Goal: Contribute content: Contribute content

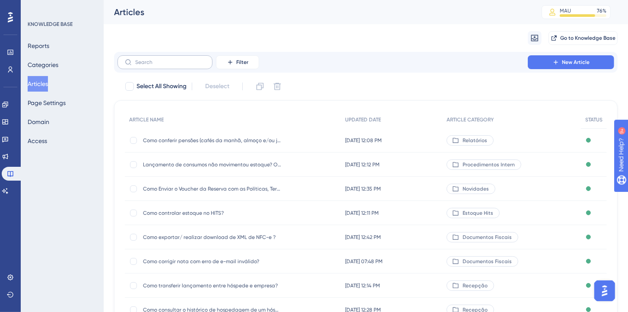
click at [140, 67] on label at bounding box center [164, 62] width 95 height 14
click at [140, 65] on input "text" at bounding box center [170, 62] width 70 height 6
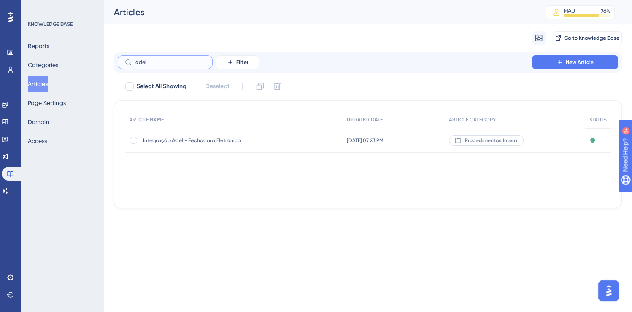
type input "adel"
click at [213, 141] on span "Integração Adel - Fechadura Eletrônica" at bounding box center [212, 140] width 138 height 7
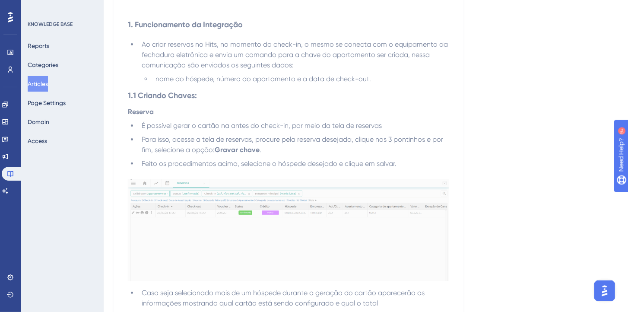
scroll to position [197, 0]
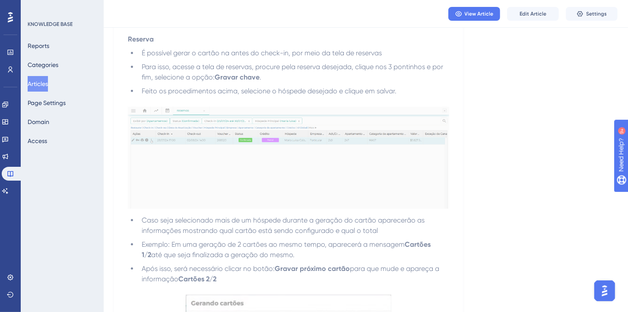
click at [538, 21] on div "View Article Edit Article Settings" at bounding box center [366, 14] width 524 height 28
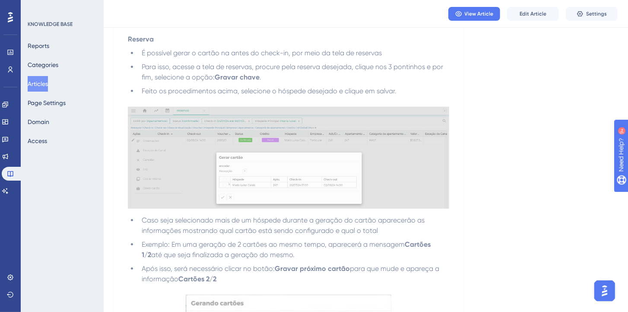
click at [536, 18] on button "Edit Article" at bounding box center [533, 14] width 52 height 14
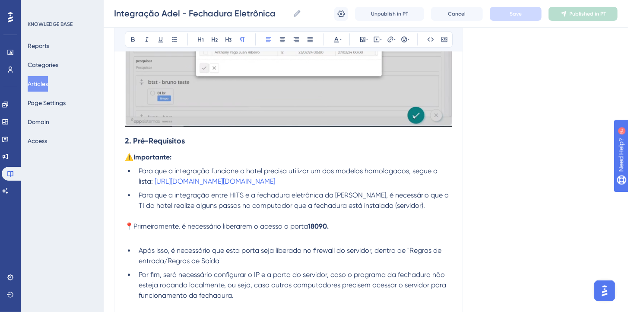
scroll to position [1464, 0]
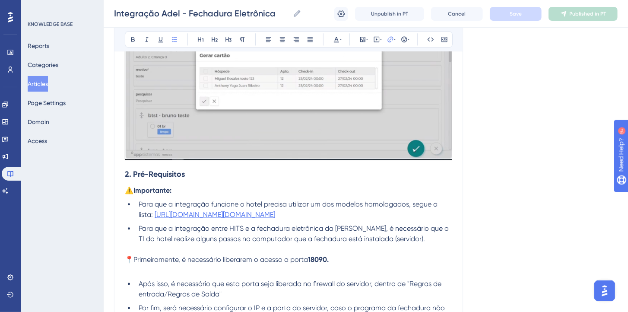
drag, startPoint x: 377, startPoint y: 214, endPoint x: 155, endPoint y: 216, distance: 221.6
click at [155, 216] on li "Para que a integração funcione o hotel precisa utilizar um dos modelos homologa…" at bounding box center [293, 209] width 317 height 21
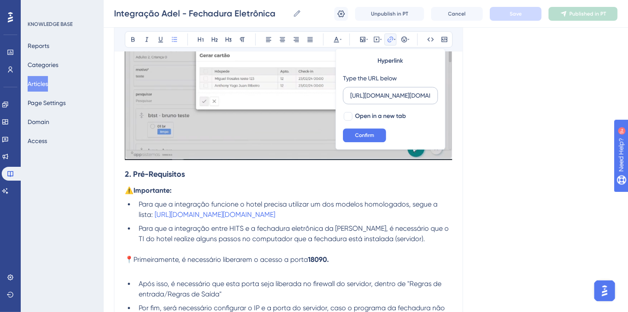
scroll to position [0, 107]
click at [376, 212] on li "Para que a integração funcione o hotel precisa utilizar um dos modelos homologa…" at bounding box center [293, 209] width 317 height 21
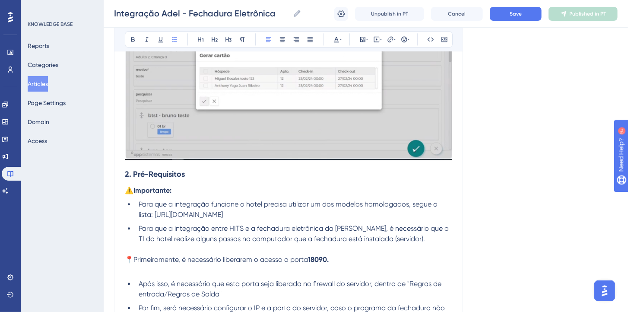
drag, startPoint x: 346, startPoint y: 213, endPoint x: 156, endPoint y: 210, distance: 190.1
click at [156, 210] on span "[URL][DOMAIN_NAME]" at bounding box center [189, 214] width 68 height 8
click at [388, 41] on icon at bounding box center [390, 39] width 7 height 7
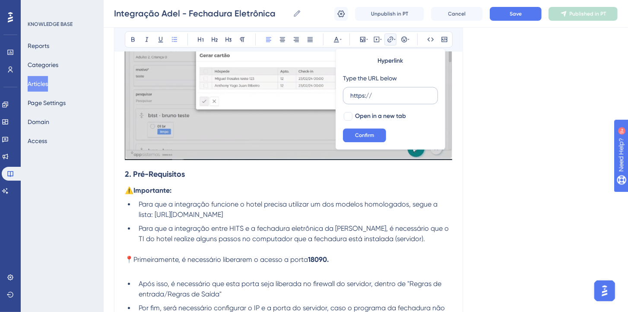
drag, startPoint x: 377, startPoint y: 95, endPoint x: 346, endPoint y: 96, distance: 30.7
click at [346, 96] on label "https://" at bounding box center [390, 95] width 95 height 17
click at [350, 96] on input "https://" at bounding box center [390, 96] width 80 height 10
type input "[URL][DOMAIN_NAME]"
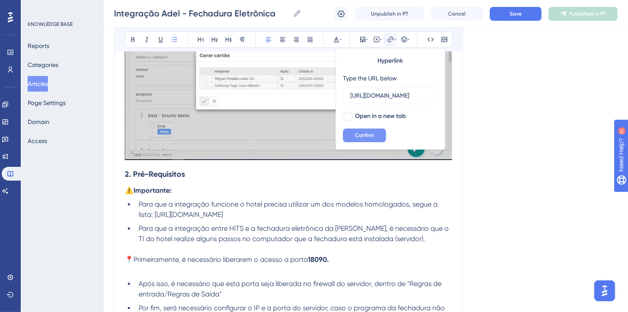
click at [368, 136] on span "Confirm" at bounding box center [364, 135] width 19 height 7
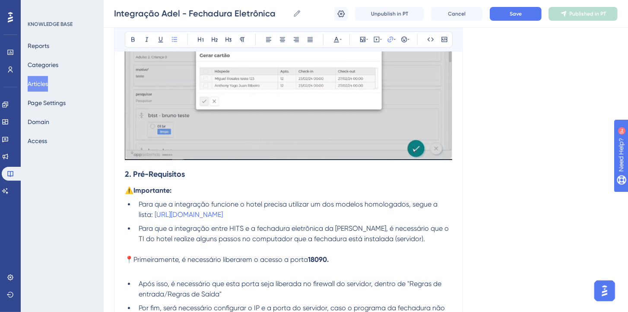
click at [399, 210] on li "Para que a integração funcione o hotel precisa utilizar um dos modelos homologa…" at bounding box center [293, 209] width 317 height 21
click at [519, 19] on button "Save" at bounding box center [516, 14] width 52 height 14
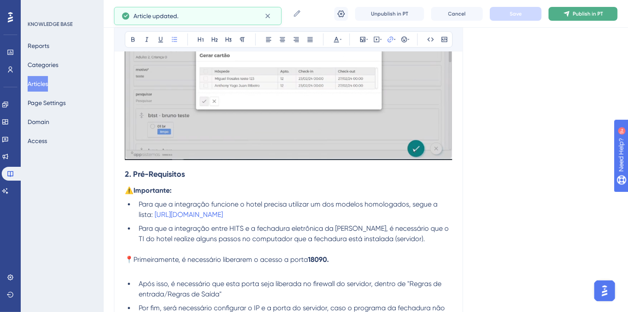
click at [569, 15] on icon at bounding box center [566, 13] width 7 height 7
